Goal: Information Seeking & Learning: Learn about a topic

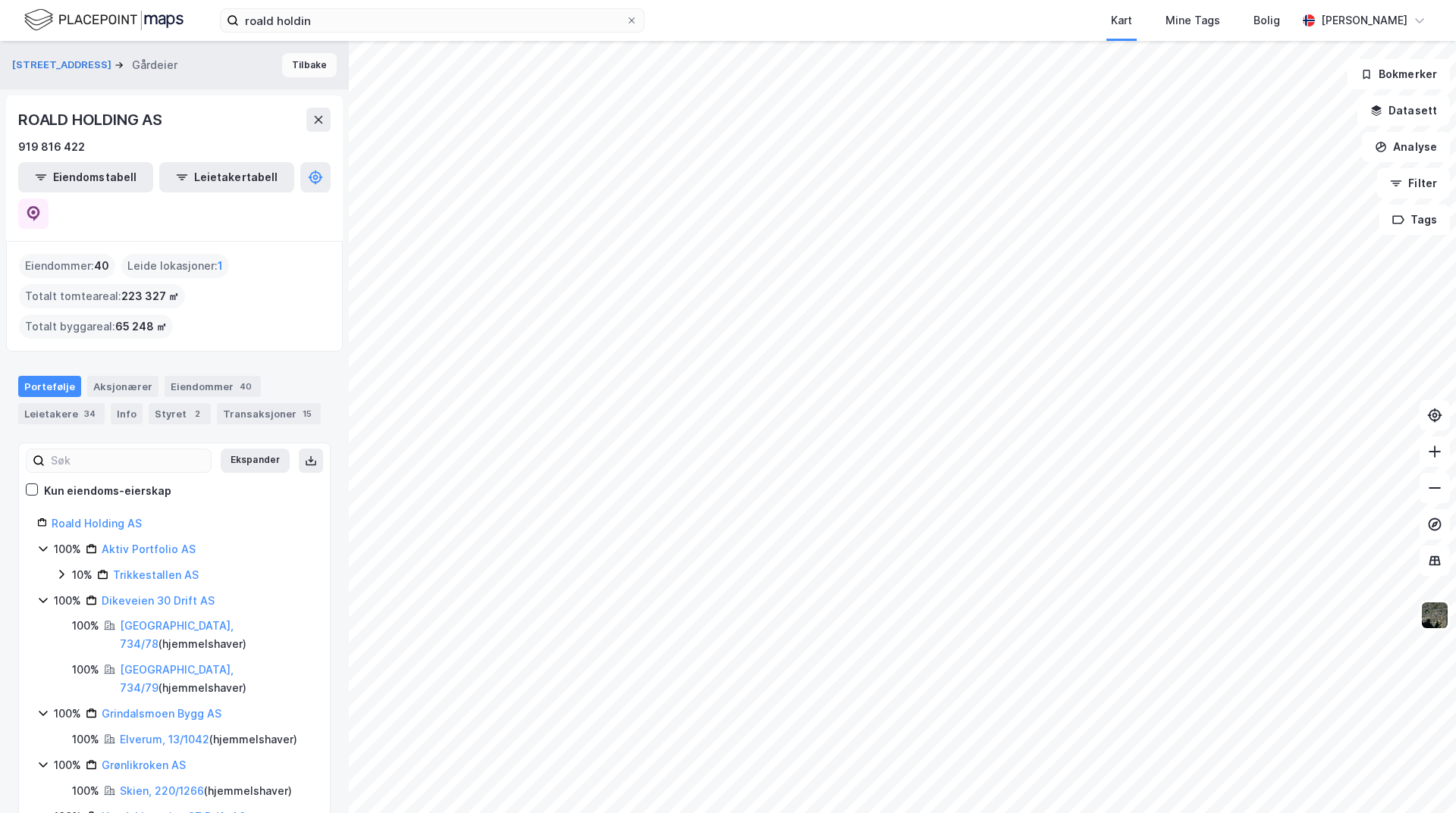
click at [309, 69] on button "Tilbake" at bounding box center [309, 65] width 54 height 25
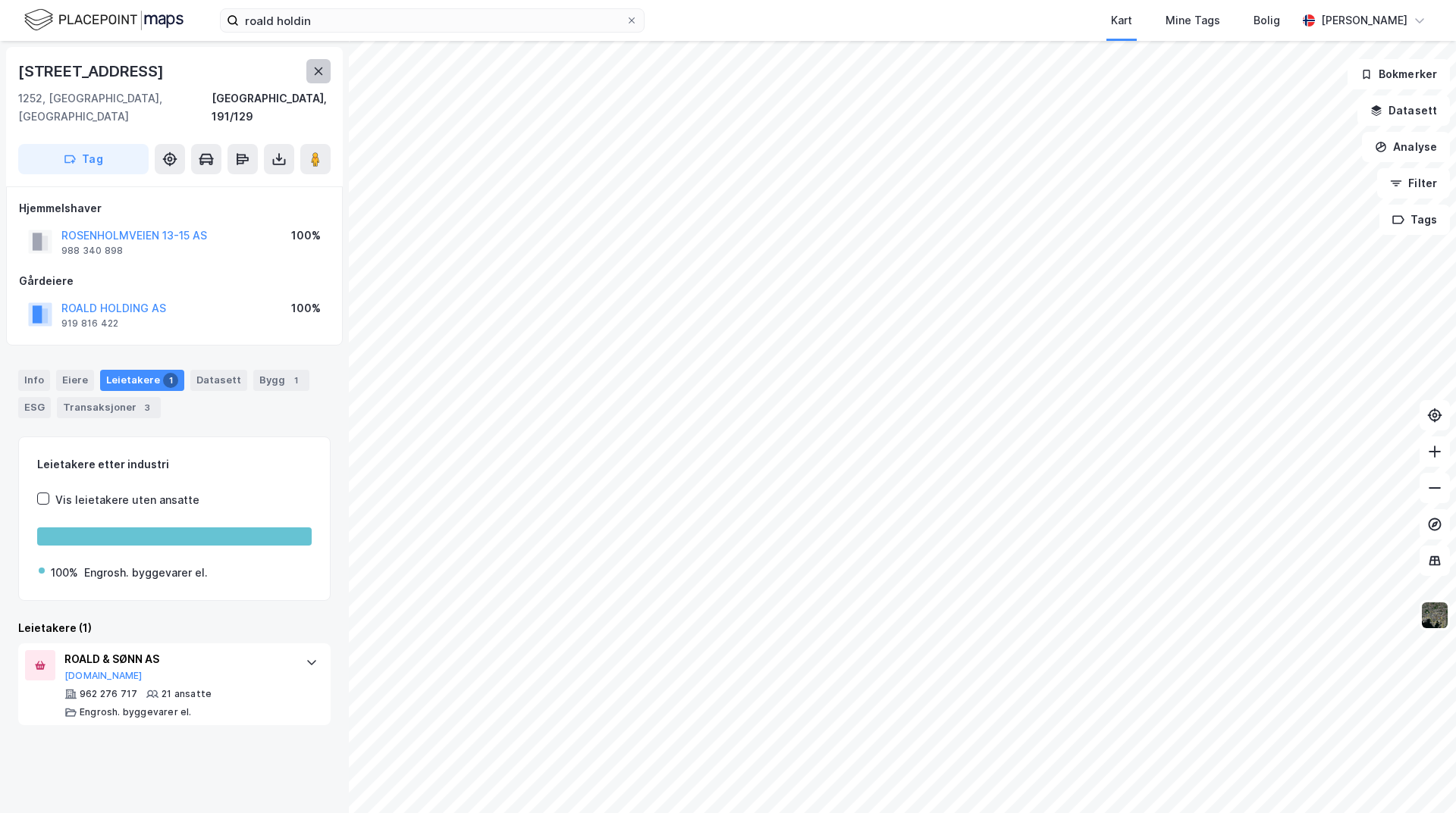
click at [312, 71] on button at bounding box center [318, 71] width 25 height 25
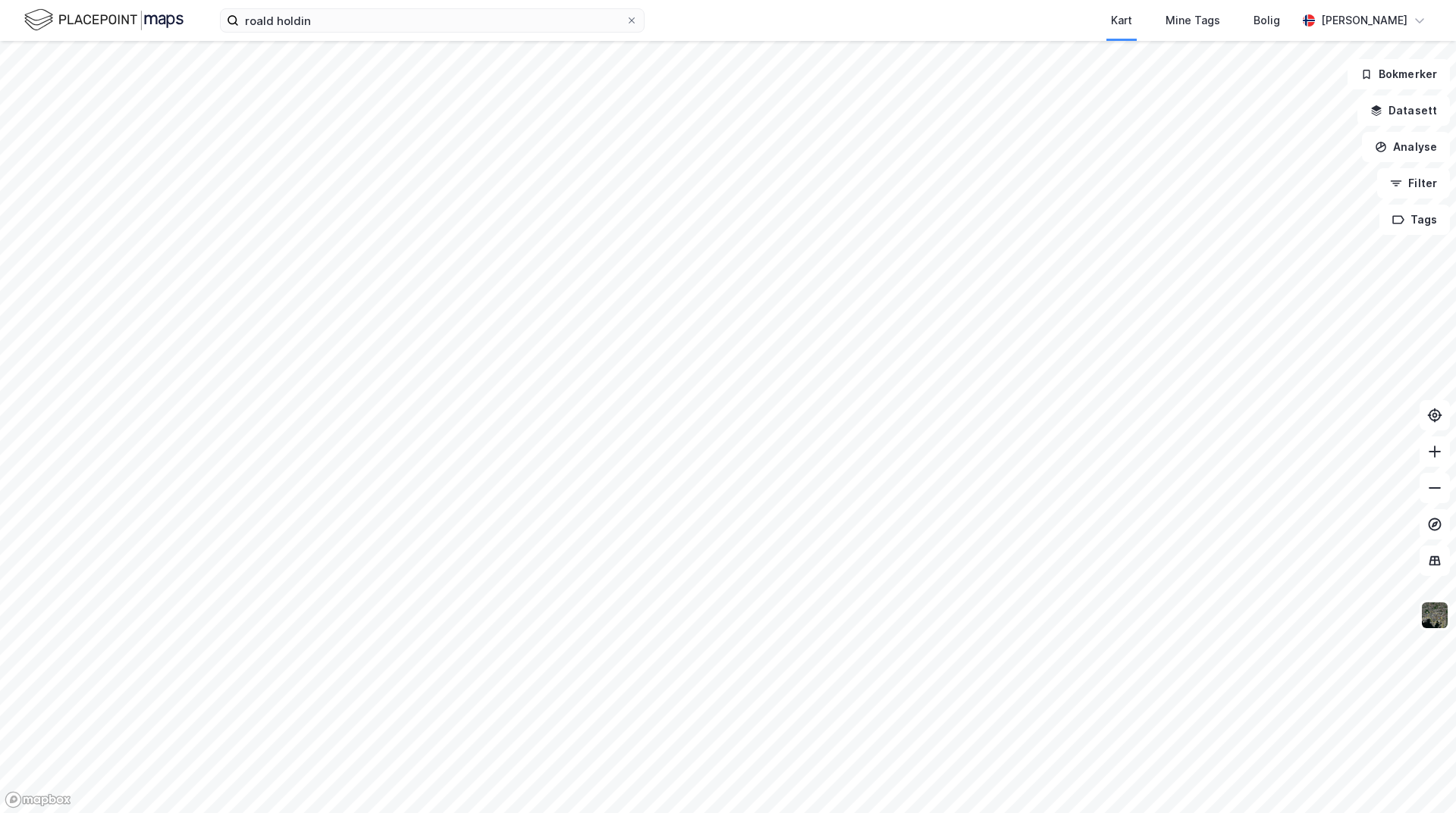
click at [793, 812] on html "roald holdin Kart Mine Tags Bolig [PERSON_NAME] Bokmerker Datasett Analyse Filt…" at bounding box center [728, 406] width 1456 height 813
click at [969, 812] on html "roald holdin Kart Mine Tags Bolig [PERSON_NAME] Bokmerker Datasett Analyse Filt…" at bounding box center [728, 406] width 1456 height 813
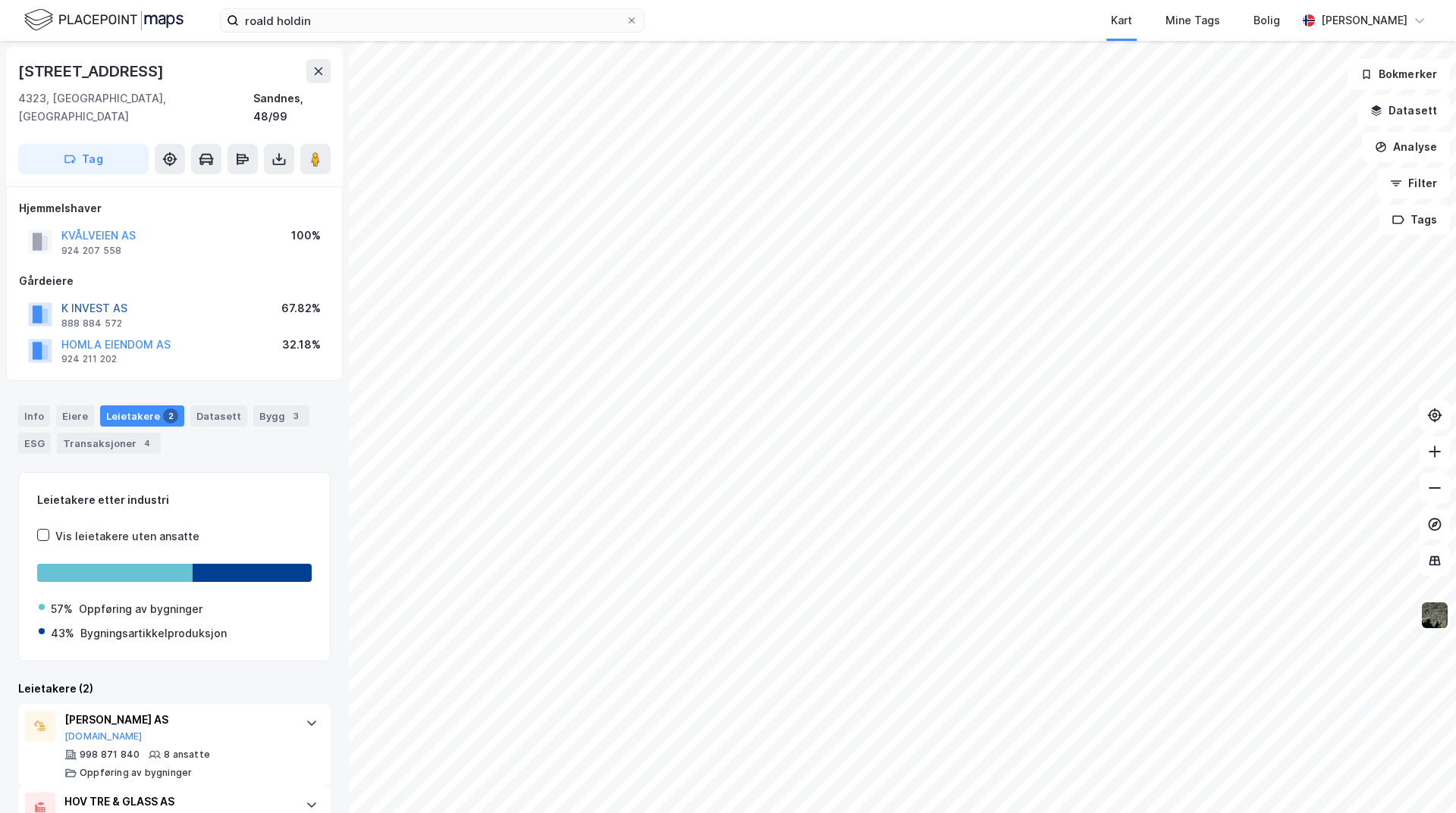
click at [0, 0] on button "K INVEST AS" at bounding box center [0, 0] width 0 height 0
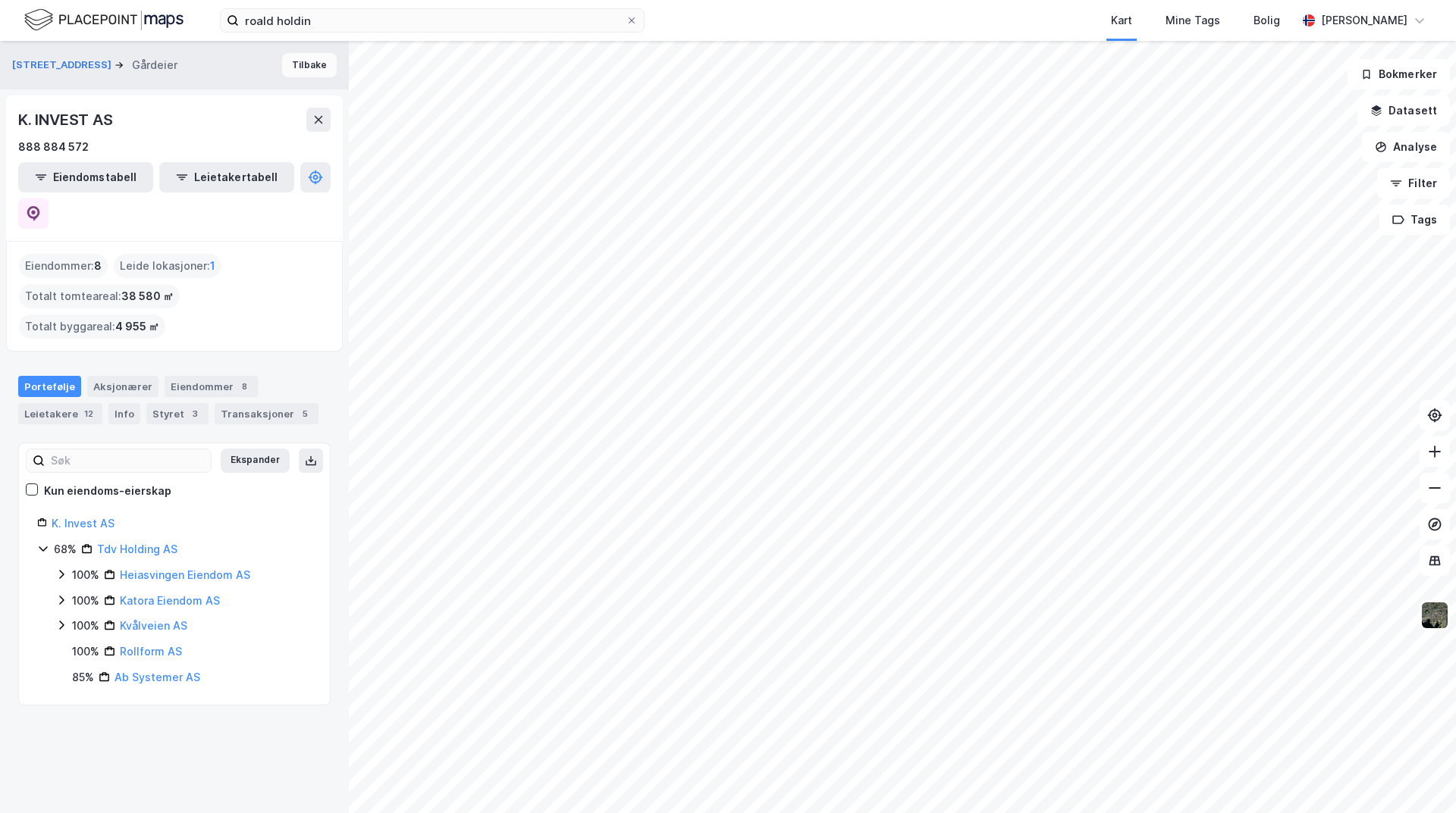
click at [311, 61] on button "Tilbake" at bounding box center [309, 65] width 54 height 25
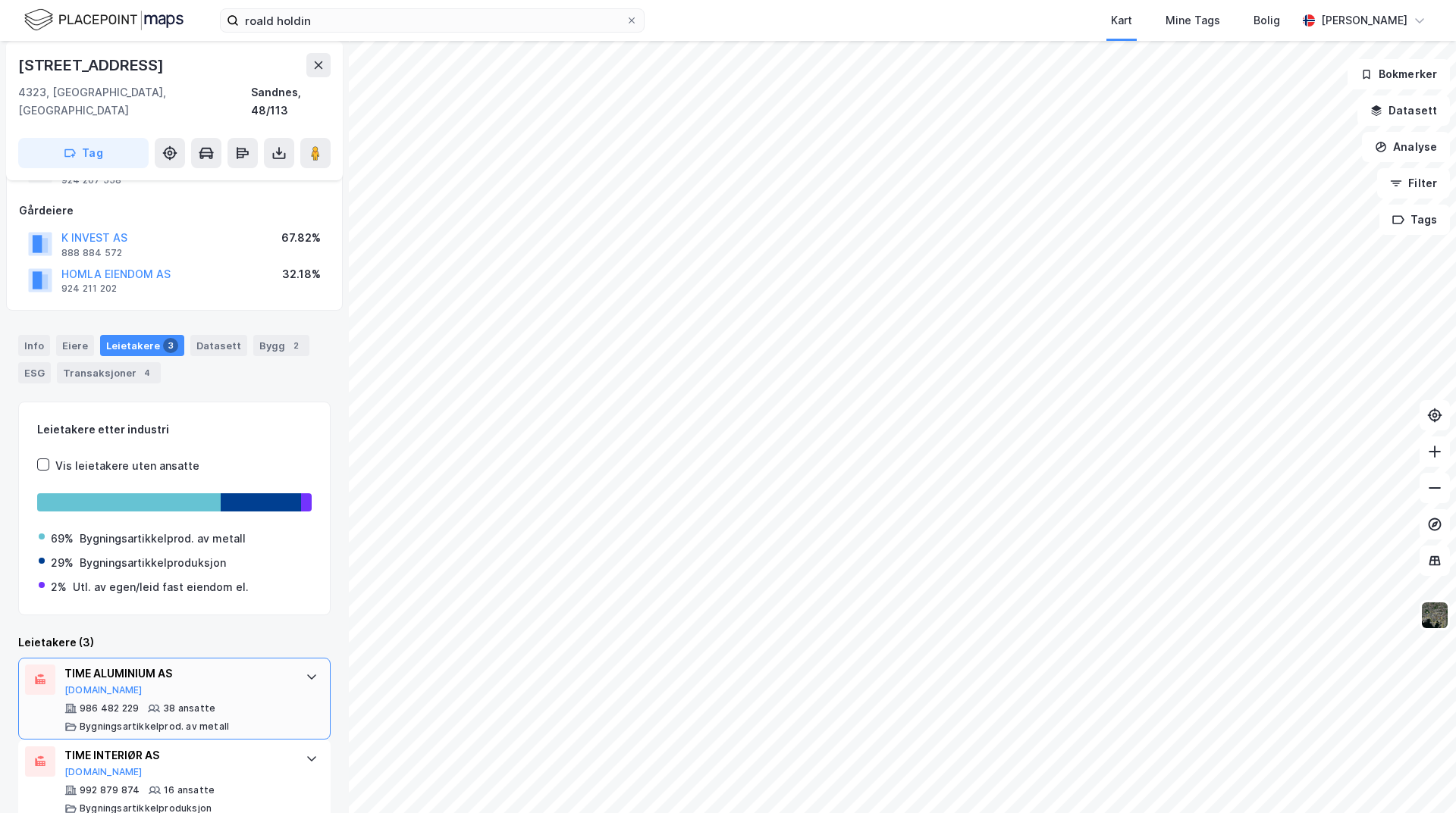
scroll to position [161, 0]
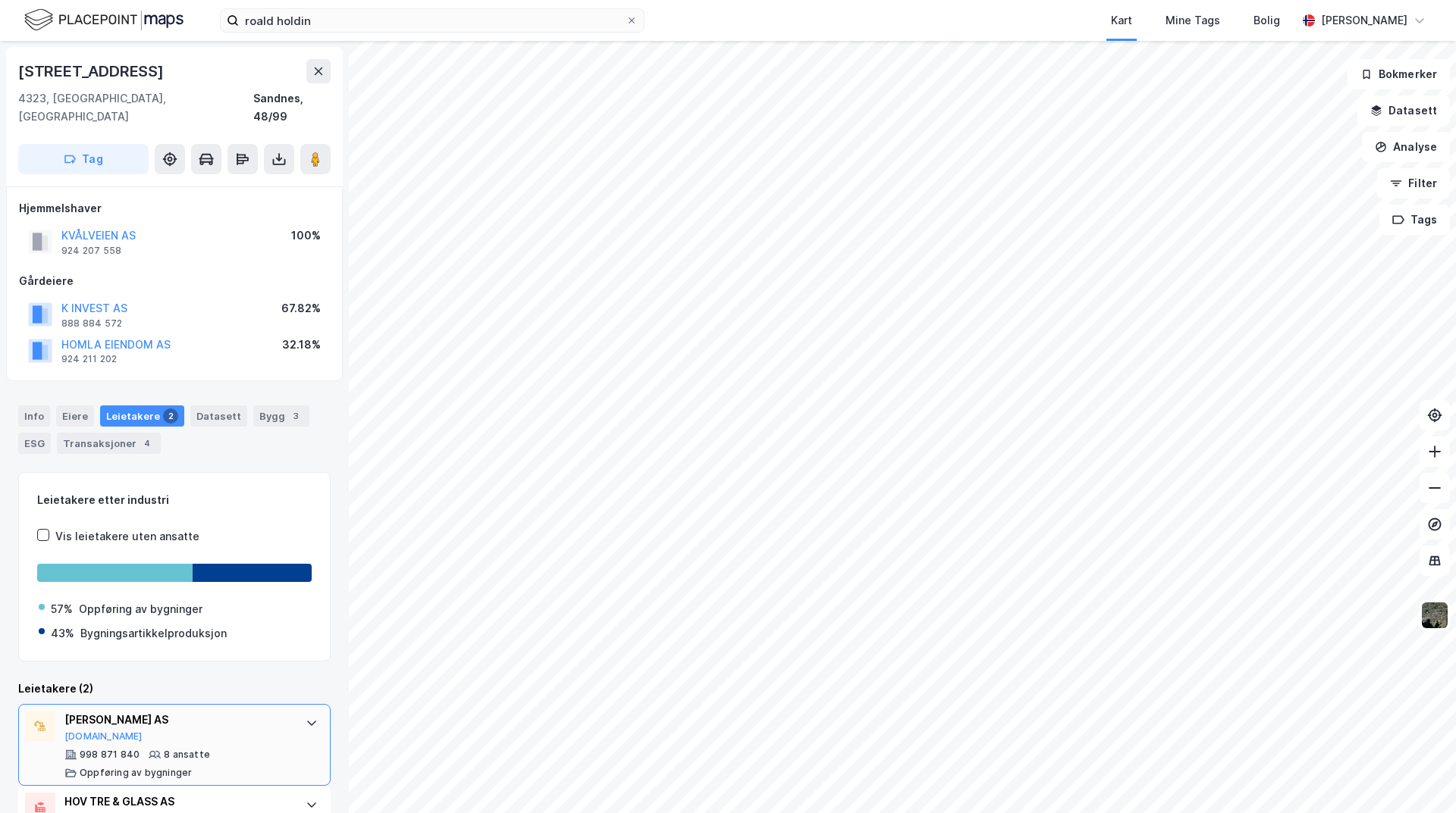
scroll to position [54, 0]
